Goal: Information Seeking & Learning: Learn about a topic

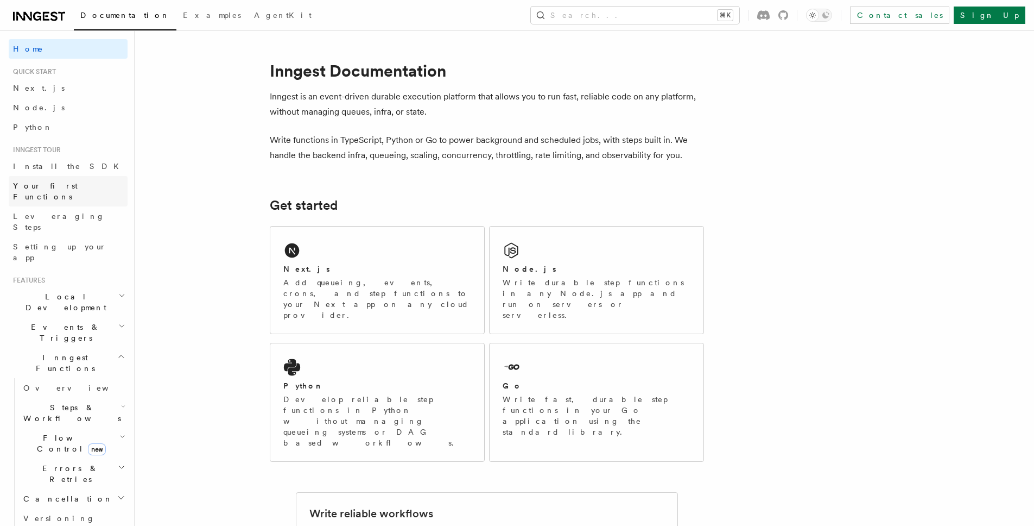
click at [74, 184] on span "Your first Functions" at bounding box center [45, 191] width 65 height 20
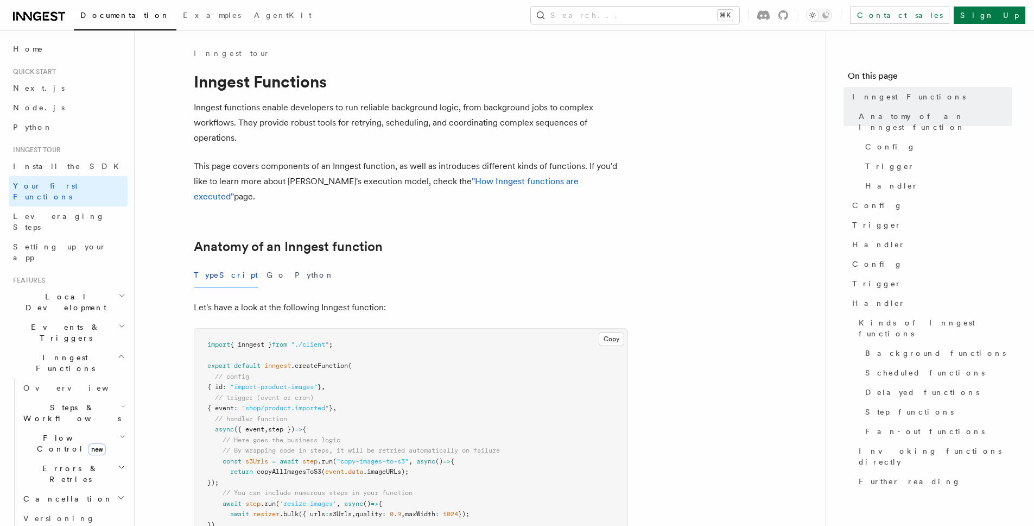
click at [60, 291] on span "Local Development" at bounding box center [64, 302] width 110 height 22
click at [43, 323] on span "Overview" at bounding box center [79, 327] width 112 height 9
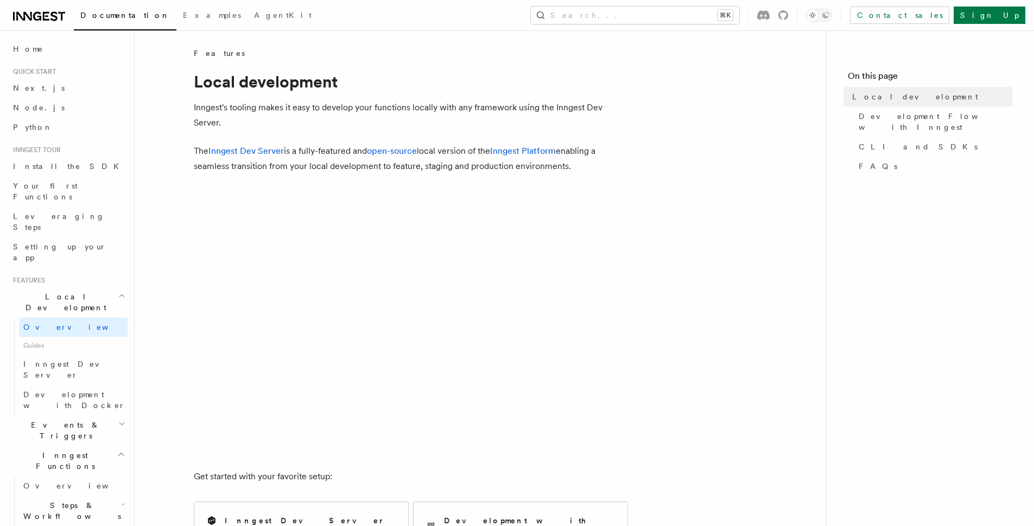
scroll to position [195, 0]
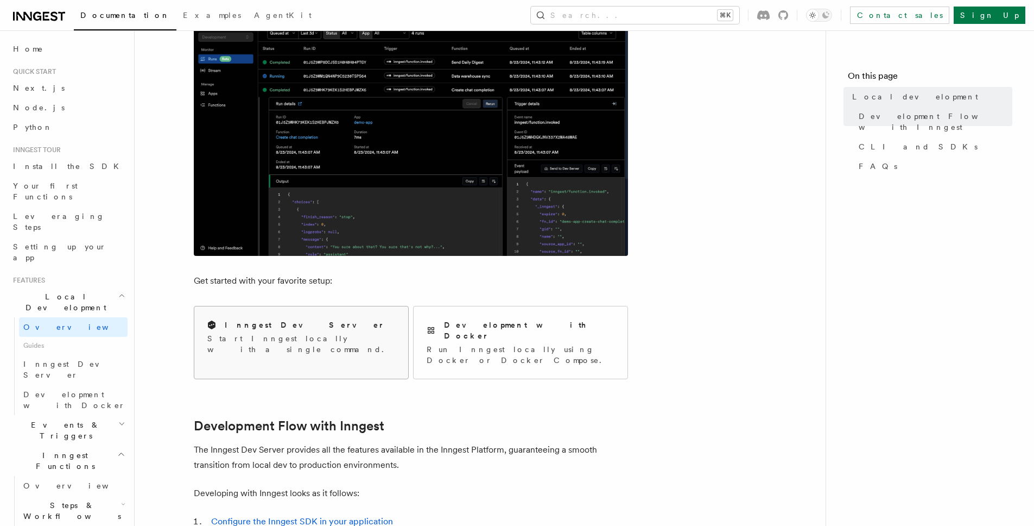
click at [288, 316] on div "Inngest Dev Server Start Inngest locally with a single command." at bounding box center [301, 336] width 214 height 61
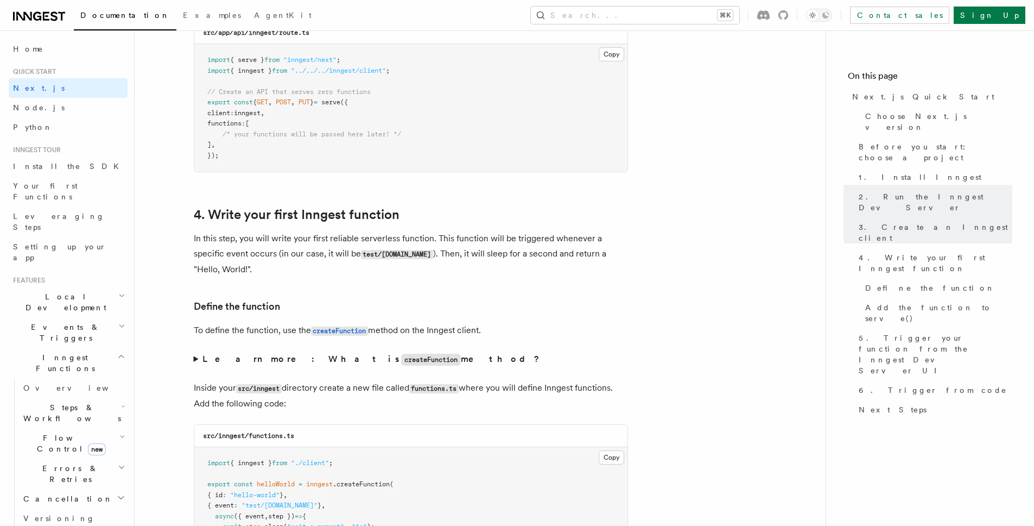
scroll to position [1694, 0]
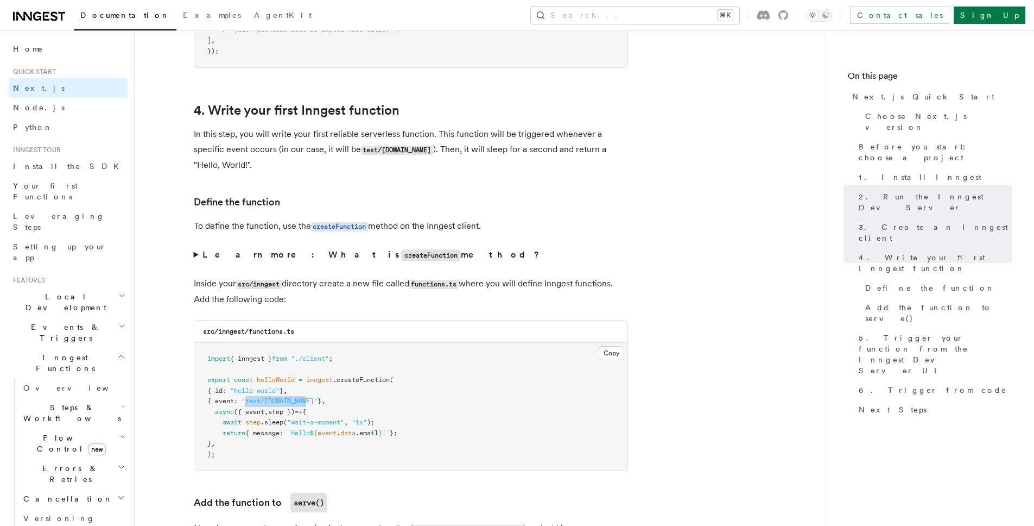
drag, startPoint x: 317, startPoint y: 402, endPoint x: 255, endPoint y: 399, distance: 62.5
click at [255, 399] on span ""test/hello.world"" at bounding box center [280, 401] width 76 height 8
copy span "test/hello.world"
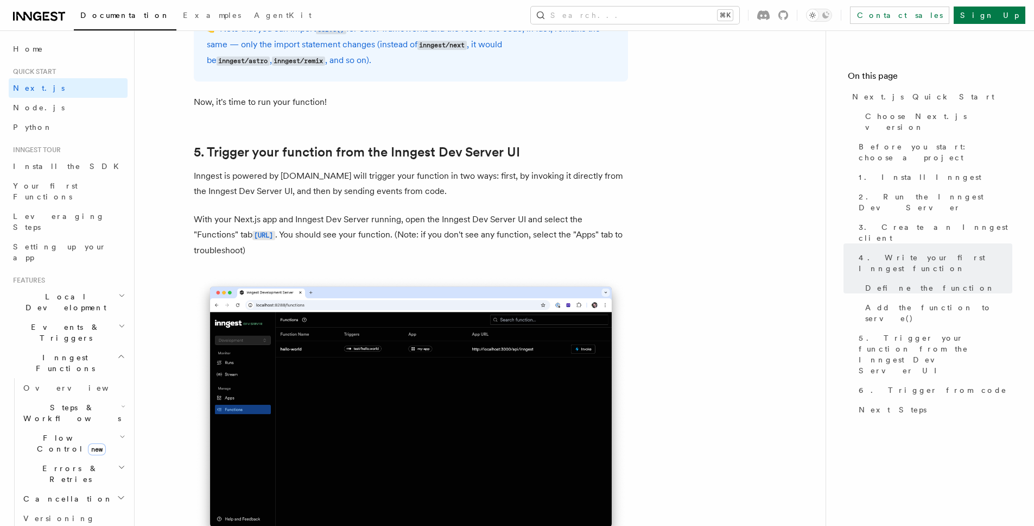
scroll to position [2417, 0]
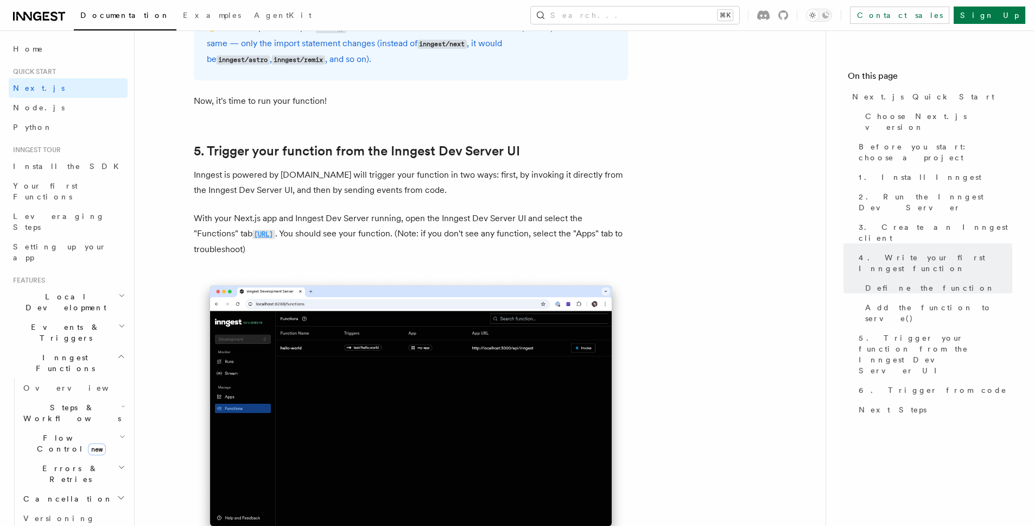
click at [275, 234] on code "http://localhost:8288/functions" at bounding box center [263, 234] width 23 height 9
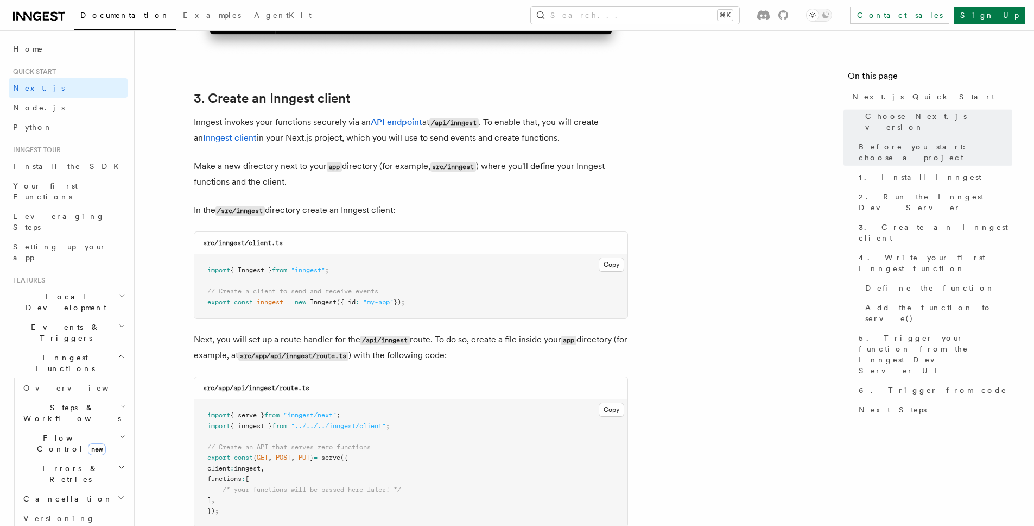
scroll to position [1274, 0]
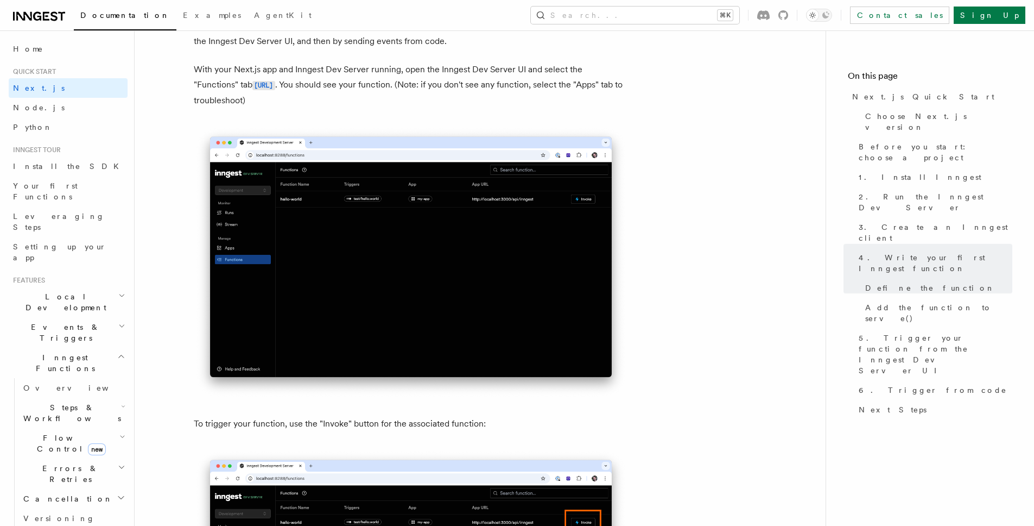
scroll to position [2575, 0]
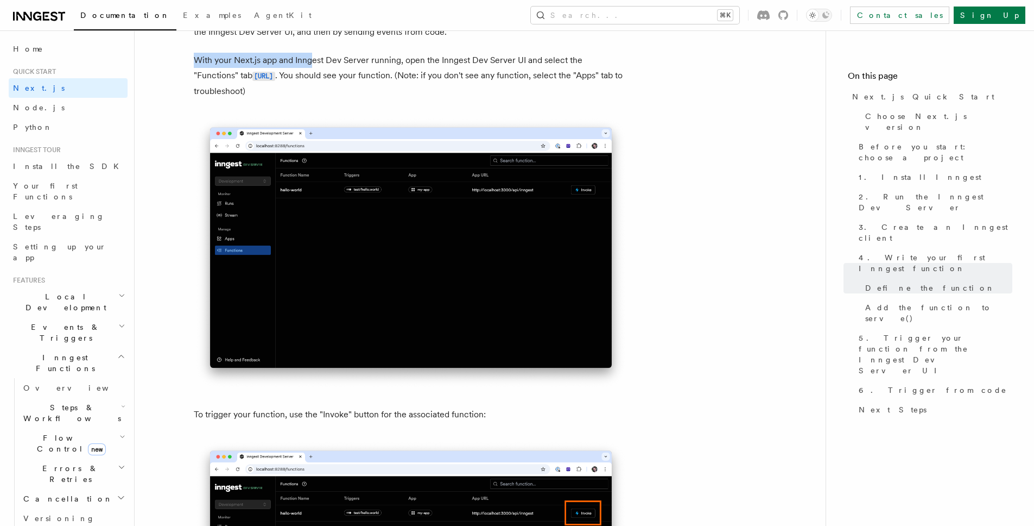
drag, startPoint x: 310, startPoint y: 60, endPoint x: 470, endPoint y: 47, distance: 160.7
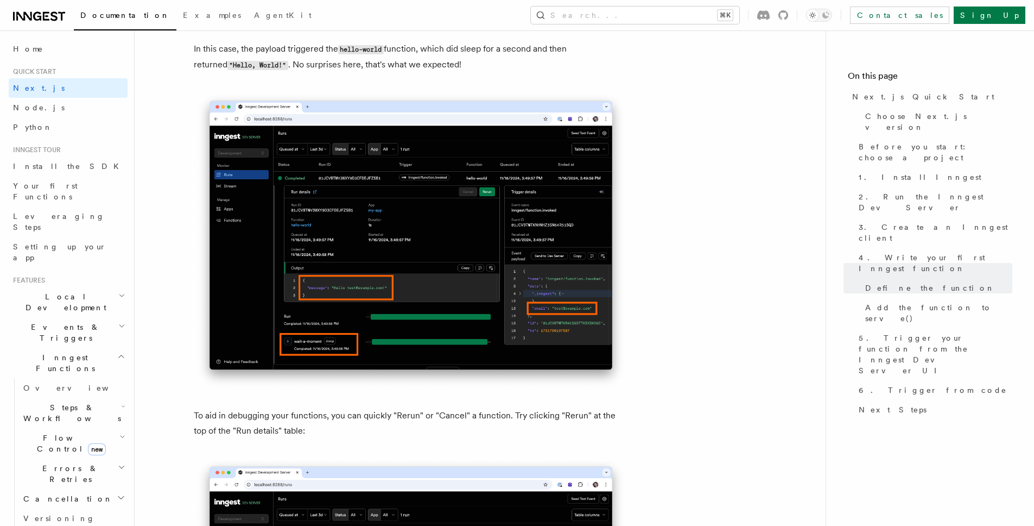
scroll to position [4551, 0]
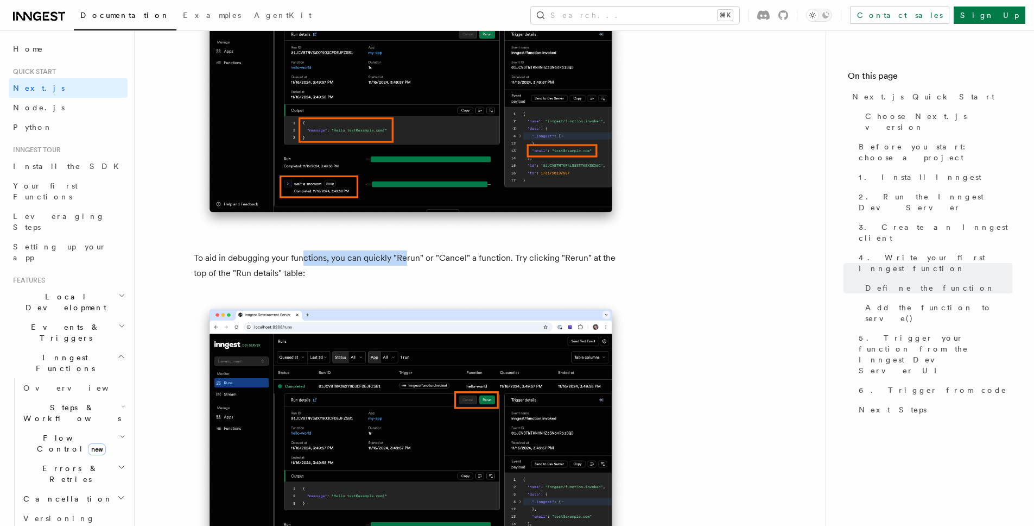
drag, startPoint x: 305, startPoint y: 252, endPoint x: 404, endPoint y: 255, distance: 99.9
click at [404, 255] on p "To aid in debugging your functions, you can quickly "Rerun" or "Cancel" a funct…" at bounding box center [411, 265] width 434 height 30
click at [443, 255] on p "To aid in debugging your functions, you can quickly "Rerun" or "Cancel" a funct…" at bounding box center [411, 265] width 434 height 30
drag, startPoint x: 317, startPoint y: 254, endPoint x: 463, endPoint y: 254, distance: 146.6
click at [463, 254] on p "To aid in debugging your functions, you can quickly "Rerun" or "Cancel" a funct…" at bounding box center [411, 265] width 434 height 30
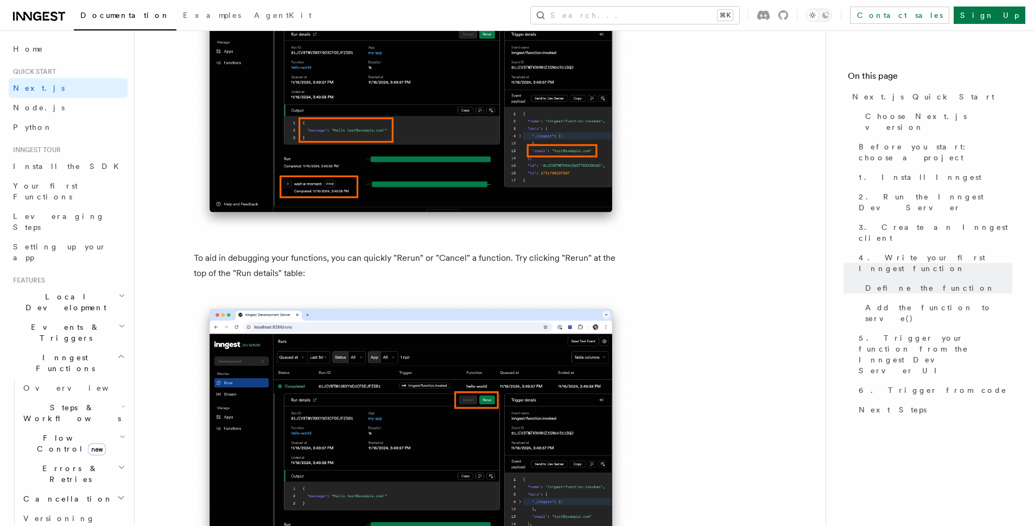
click at [475, 254] on p "To aid in debugging your functions, you can quickly "Rerun" or "Cancel" a funct…" at bounding box center [411, 265] width 434 height 30
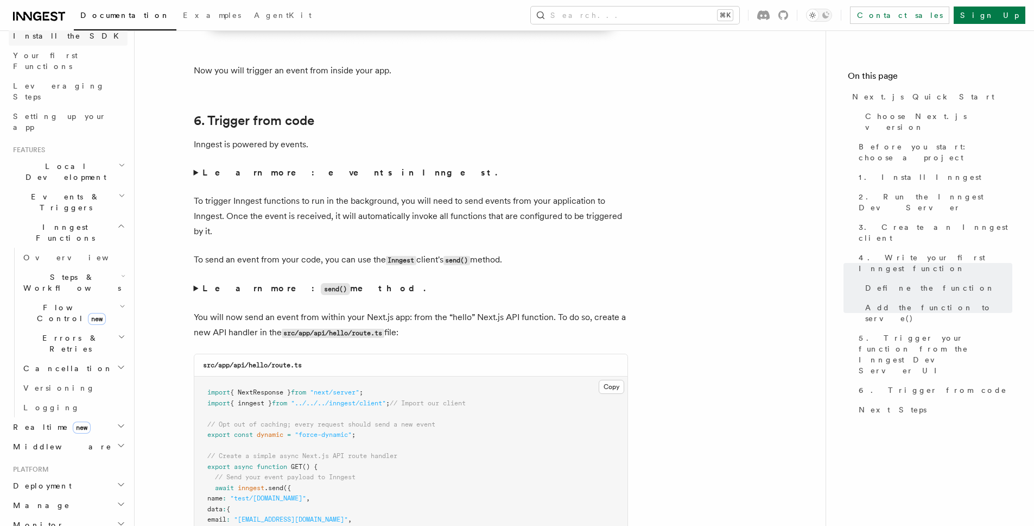
scroll to position [5452, 0]
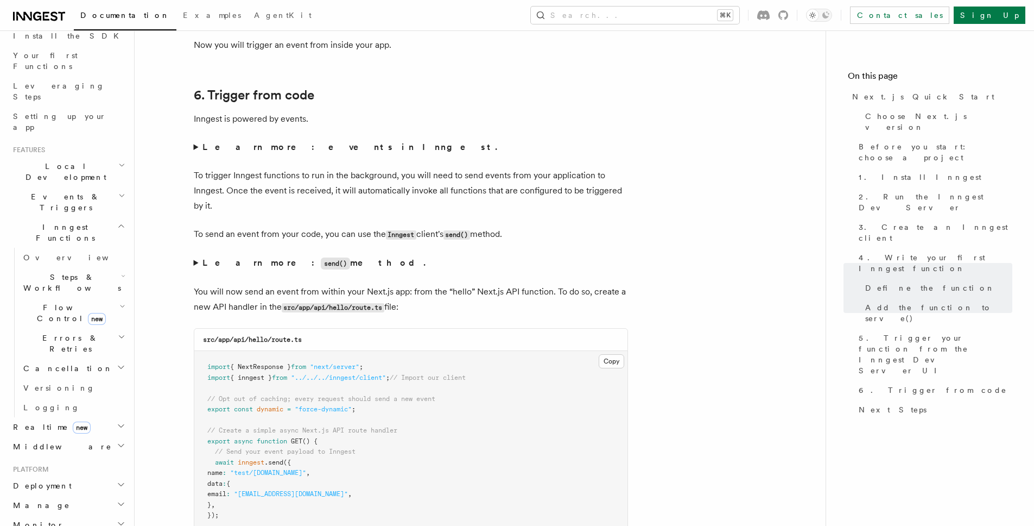
click at [195, 145] on summary "Learn more: events in Inngest." at bounding box center [411, 147] width 434 height 15
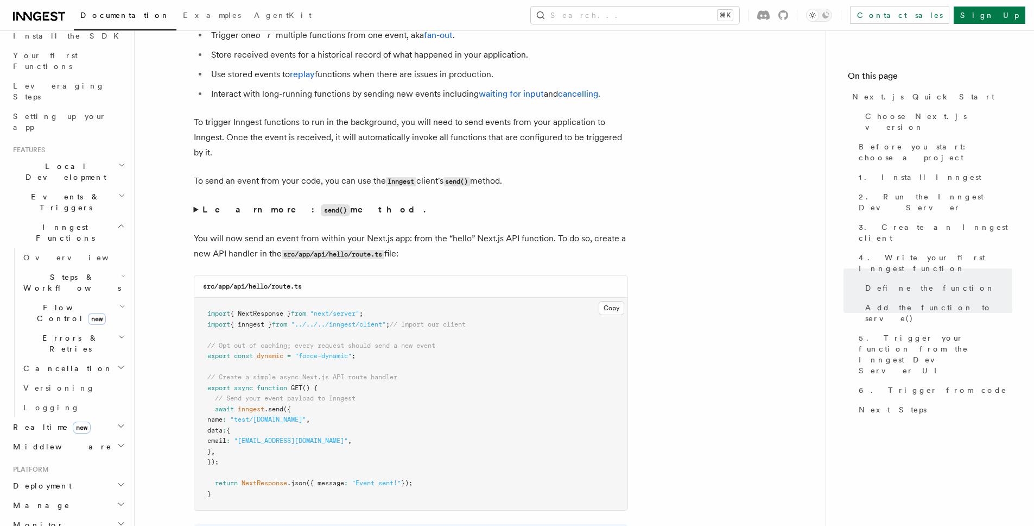
scroll to position [5626, 0]
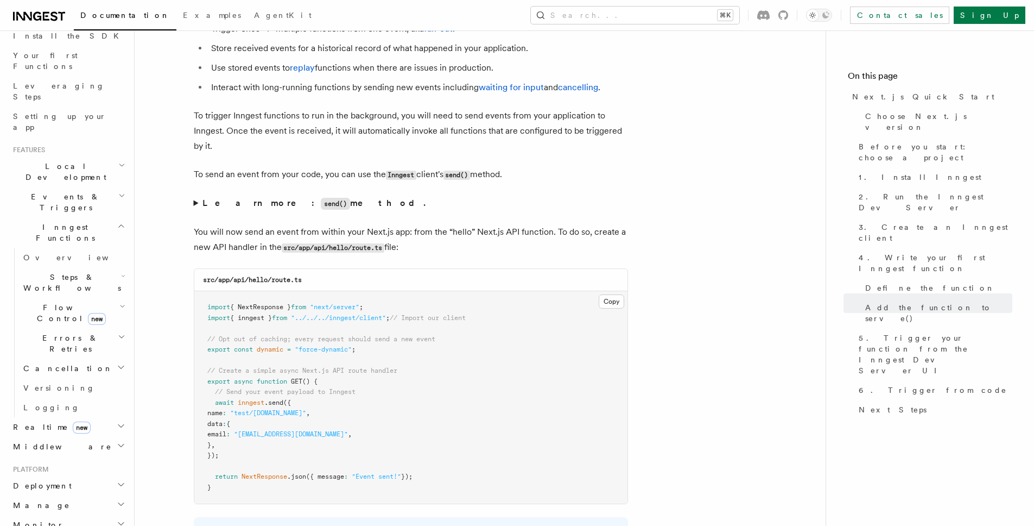
click at [196, 201] on summary "Learn more: send() method." at bounding box center [411, 203] width 434 height 16
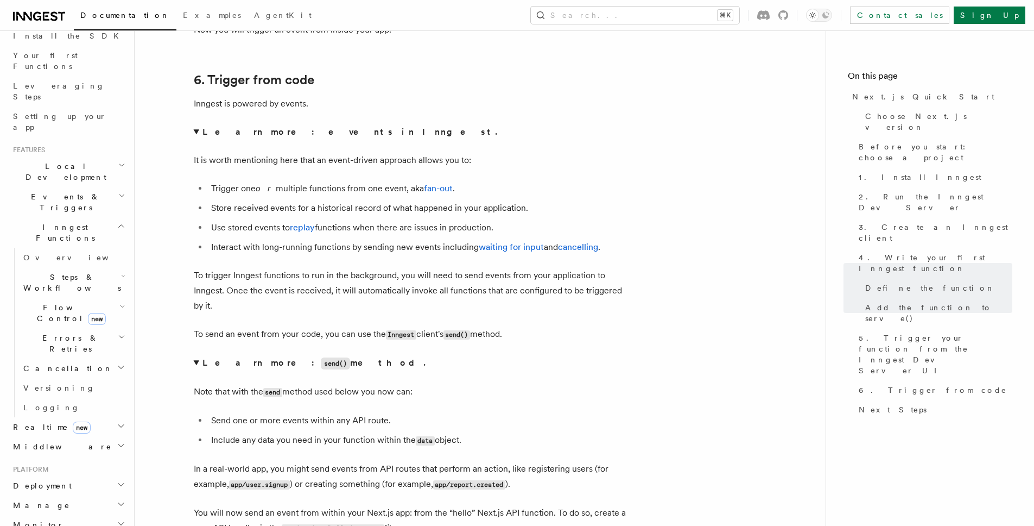
scroll to position [5467, 0]
drag, startPoint x: 279, startPoint y: 275, endPoint x: 456, endPoint y: 273, distance: 176.5
click at [456, 273] on p "To trigger Inngest functions to run in the background, you will need to send ev…" at bounding box center [411, 290] width 434 height 46
click at [481, 275] on p "To trigger Inngest functions to run in the background, you will need to send ev…" at bounding box center [411, 290] width 434 height 46
drag, startPoint x: 240, startPoint y: 274, endPoint x: 381, endPoint y: 277, distance: 140.7
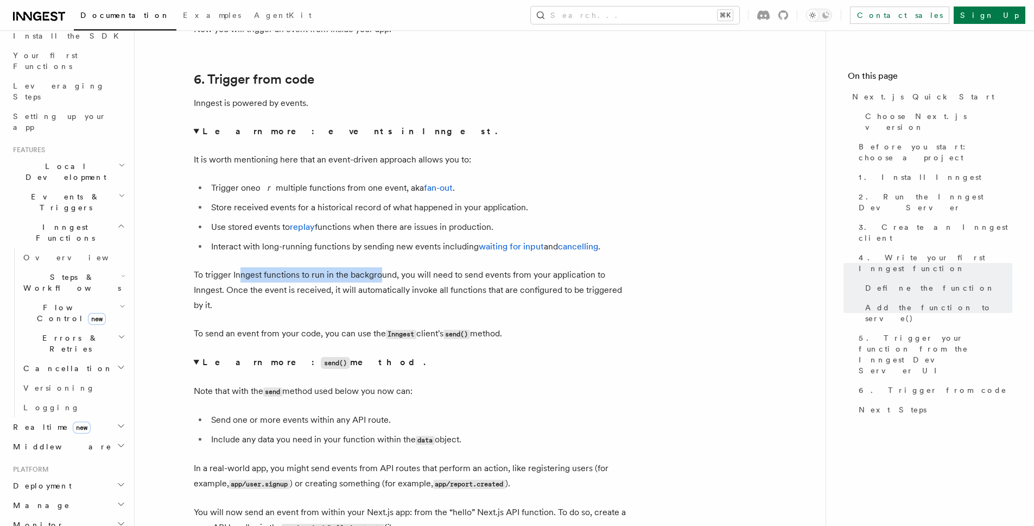
click at [381, 277] on p "To trigger Inngest functions to run in the background, you will need to send ev…" at bounding box center [411, 290] width 434 height 46
click at [400, 277] on p "To trigger Inngest functions to run in the background, you will need to send ev…" at bounding box center [411, 290] width 434 height 46
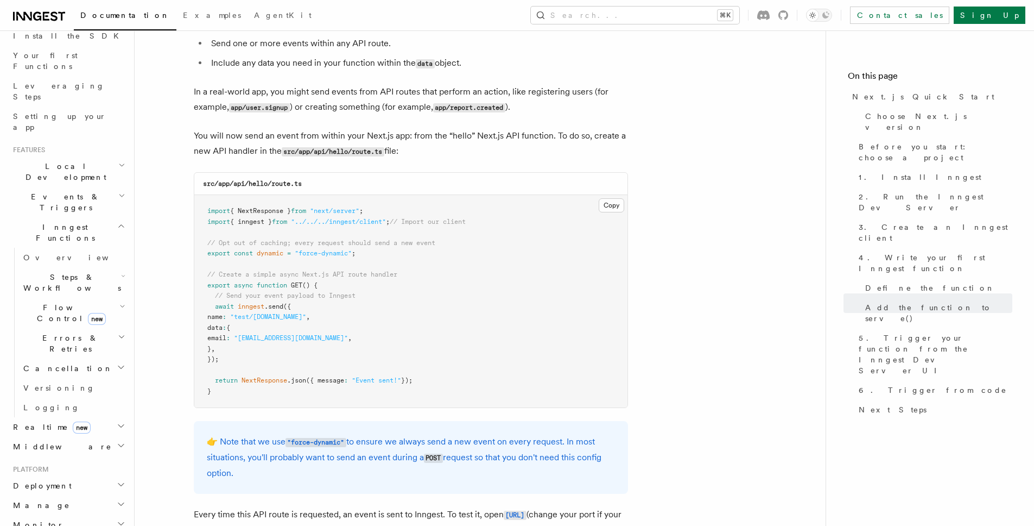
scroll to position [5844, 0]
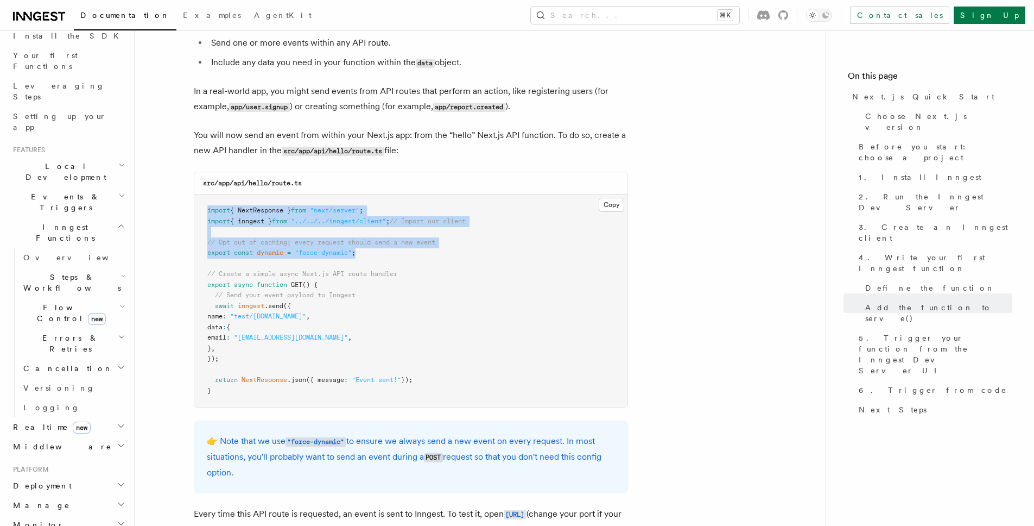
drag, startPoint x: 369, startPoint y: 252, endPoint x: 180, endPoint y: 201, distance: 195.7
copy code "import { NextResponse } from "next/server" ; import { inngest } from "../../../…"
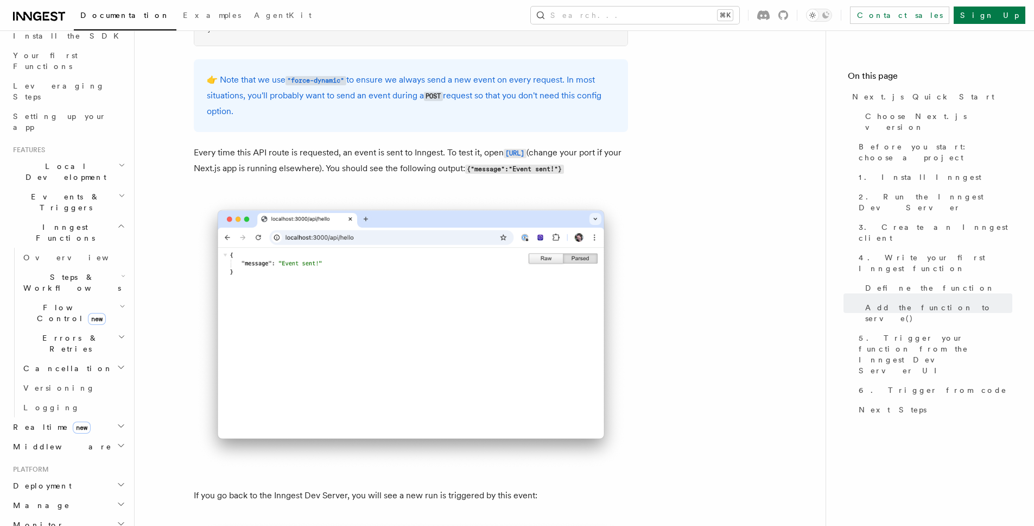
scroll to position [6175, 0]
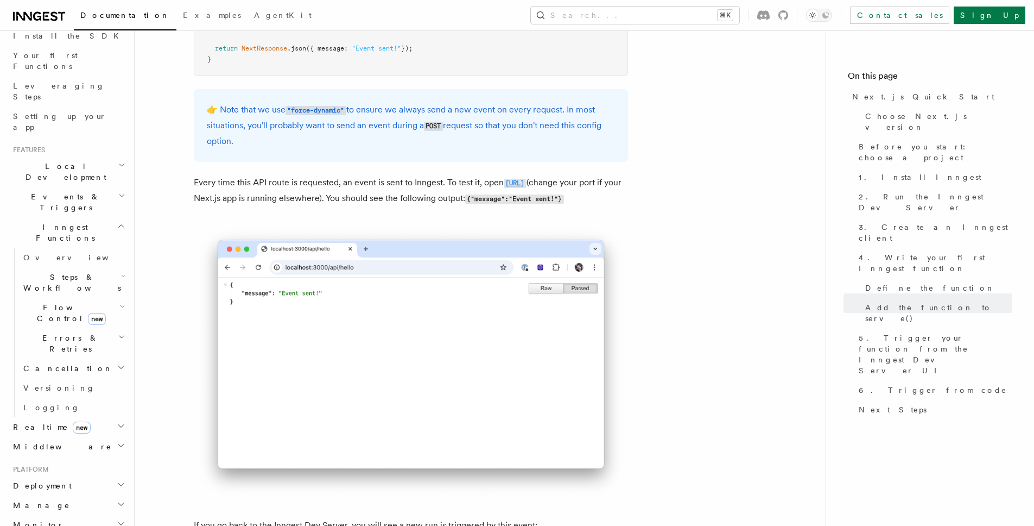
click at [504, 188] on code "http://localhost:3000/api/hello" at bounding box center [515, 183] width 23 height 9
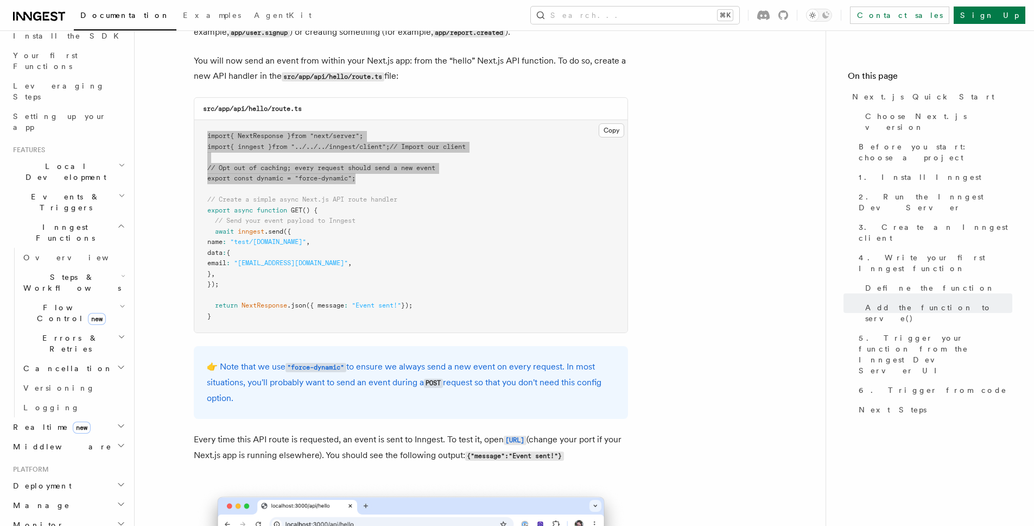
scroll to position [5915, 0]
